Goal: Check status: Check status

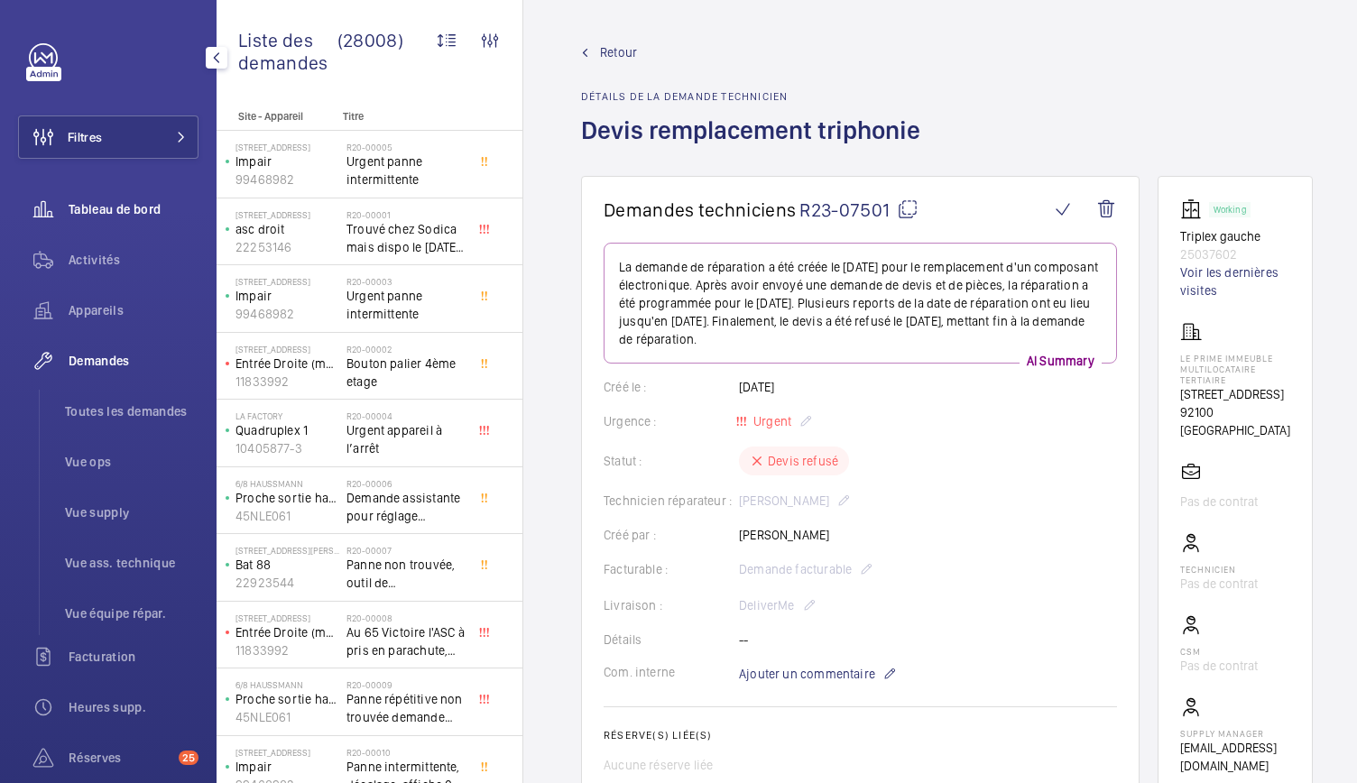
scroll to position [80, 0]
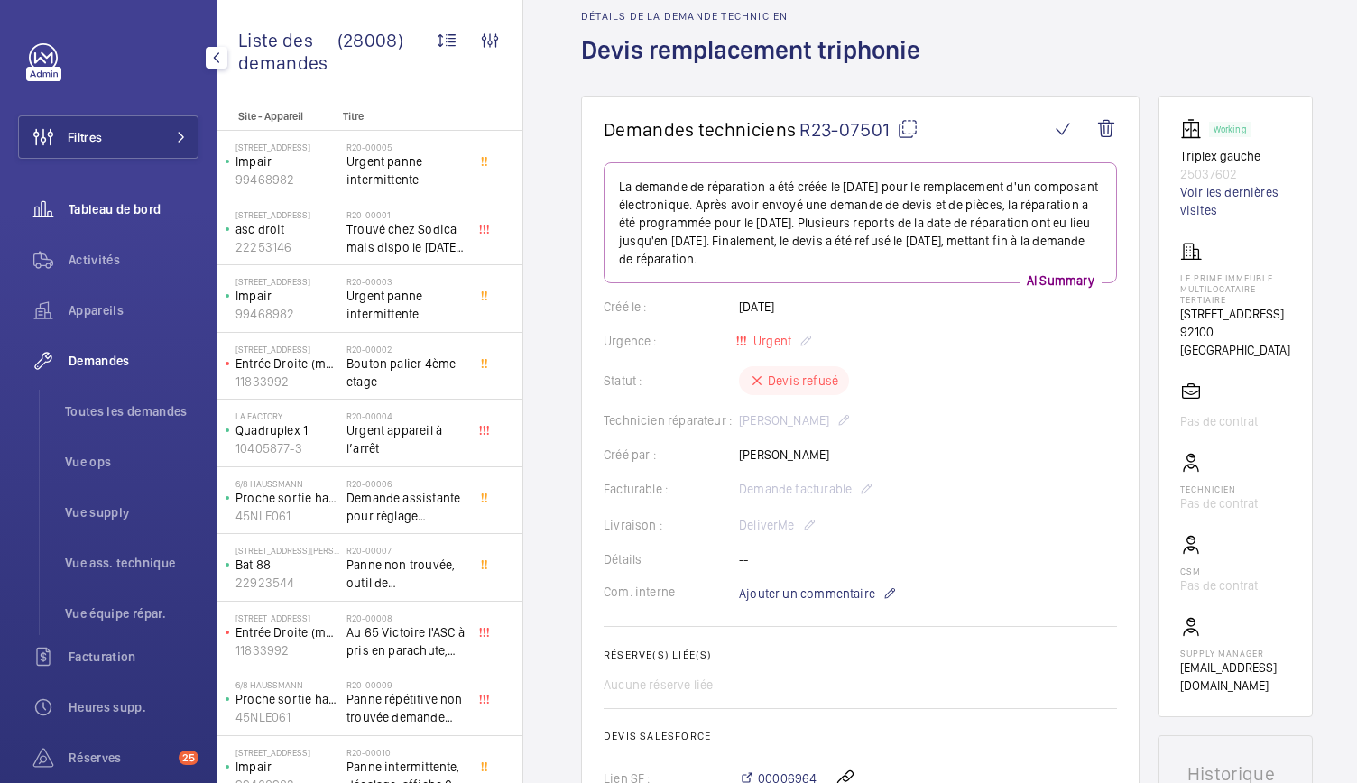
click at [137, 209] on span "Tableau de bord" at bounding box center [134, 209] width 130 height 18
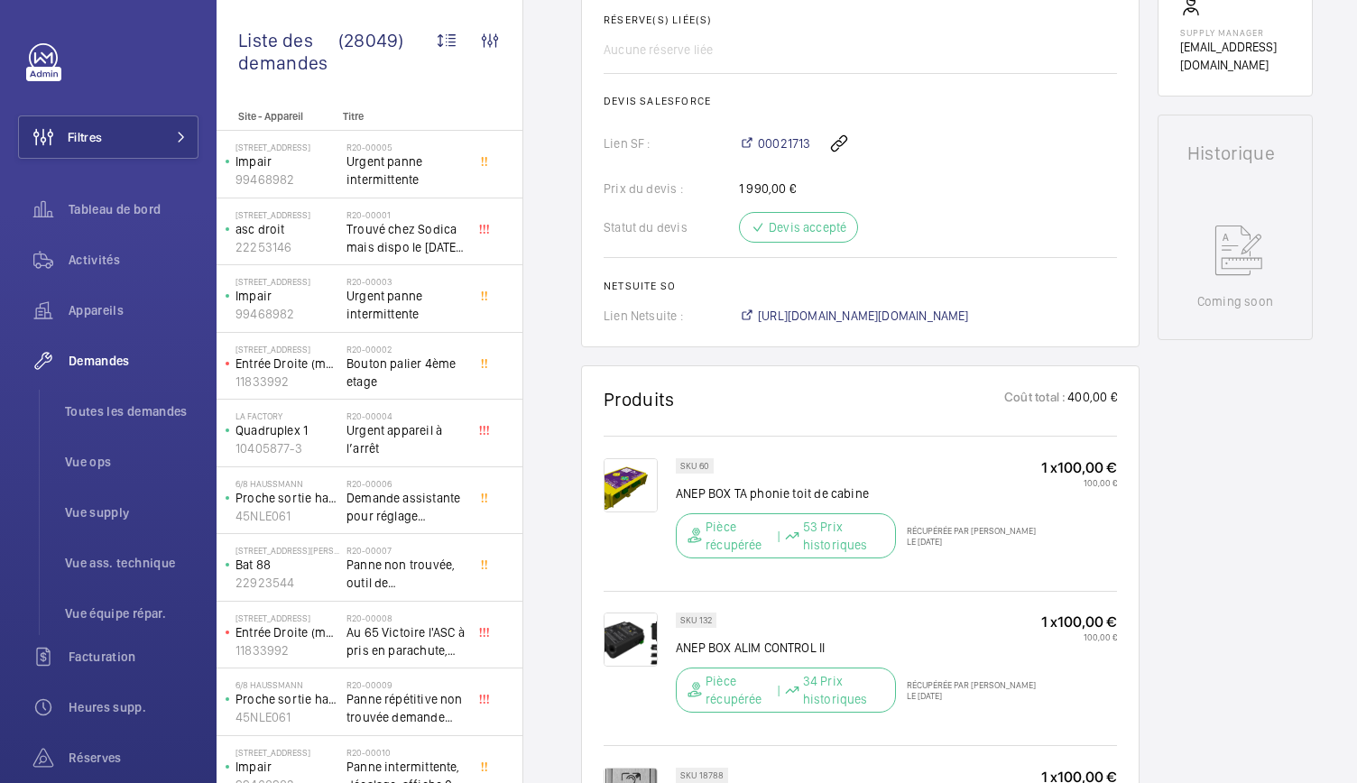
scroll to position [718, 0]
